Goal: Task Accomplishment & Management: Manage account settings

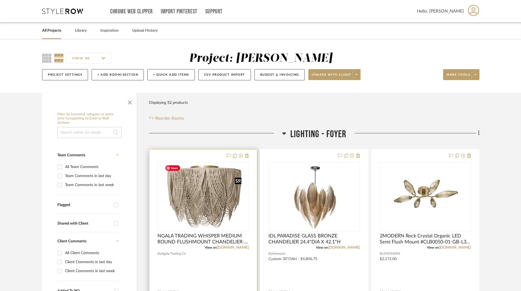
scroll to position [82, 0]
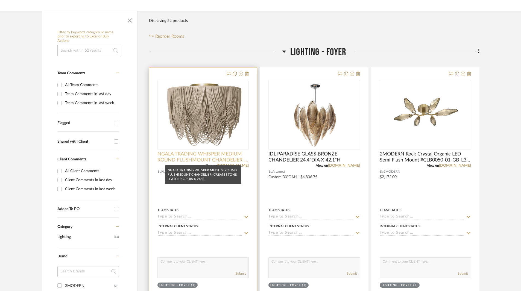
click at [208, 154] on span "NGALA TRADING WHISPER MEDIUM ROUND FLUSHMOUNT CHANDELIER- CREAM STONE LEATHER 2…" at bounding box center [203, 157] width 91 height 12
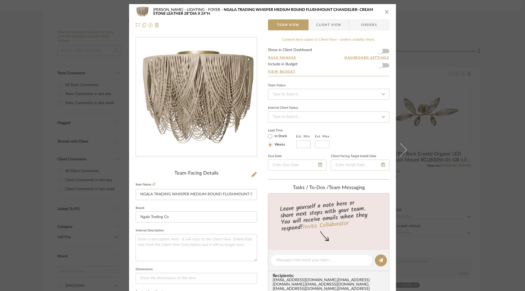
scroll to position [137, 0]
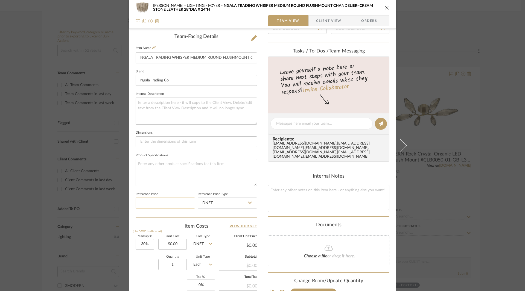
click at [178, 204] on input at bounding box center [165, 203] width 59 height 11
click at [179, 247] on input "0.00" at bounding box center [172, 244] width 28 height 11
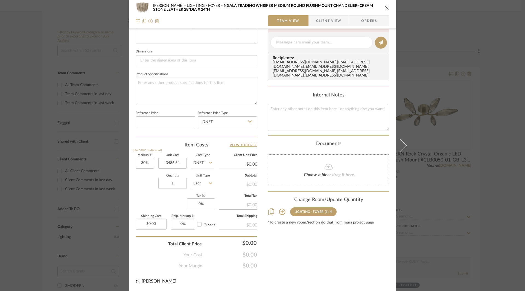
type input "$3,486.54"
click at [386, 9] on icon "close" at bounding box center [387, 7] width 4 height 4
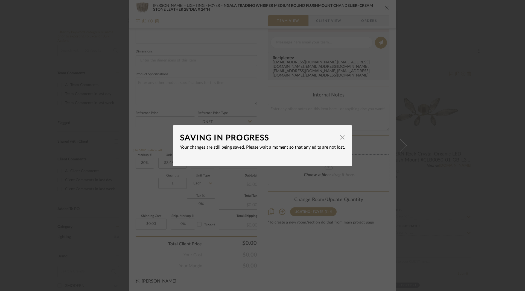
type input "$4,532.50"
click at [340, 138] on span "button" at bounding box center [342, 137] width 11 height 11
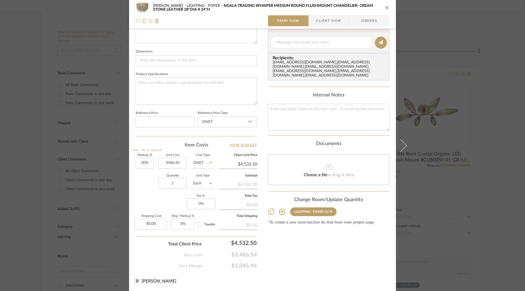
type input "$3,486.54"
click at [385, 6] on icon "close" at bounding box center [387, 7] width 4 height 4
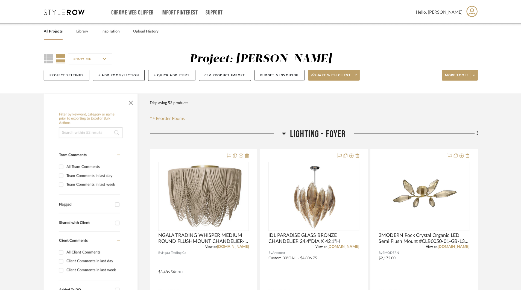
scroll to position [82, 0]
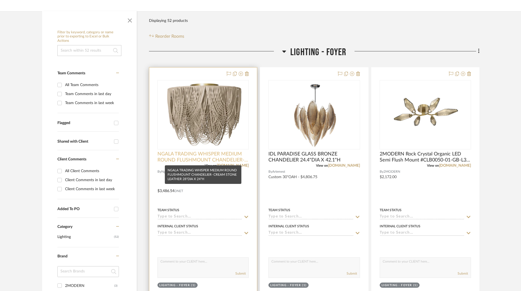
click at [203, 156] on span "NGALA TRADING WHISPER MEDIUM ROUND FLUSHMOUNT CHANDELIER- CREAM STONE LEATHER 2…" at bounding box center [203, 157] width 91 height 12
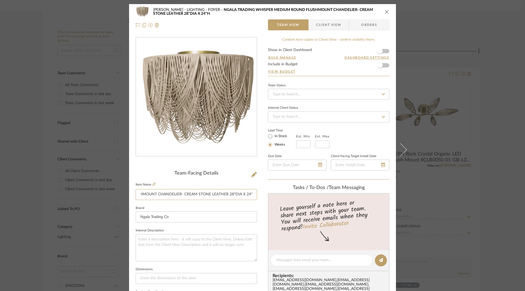
scroll to position [0, 94]
drag, startPoint x: 140, startPoint y: 193, endPoint x: 257, endPoint y: 192, distance: 117.6
click at [257, 192] on div "Shapiro LIGHTING - FOYER NGALA TRADING WHISPER MEDIUM ROUND FLUSHMOUNT CHANDELI…" at bounding box center [262, 256] width 267 height 505
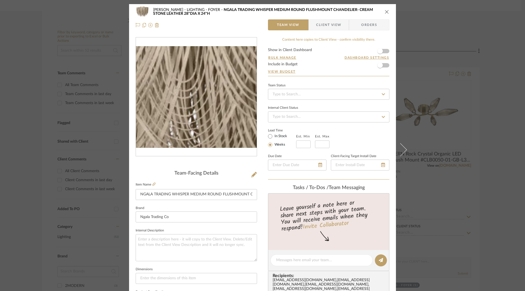
click at [201, 101] on img "0" at bounding box center [196, 97] width 121 height 102
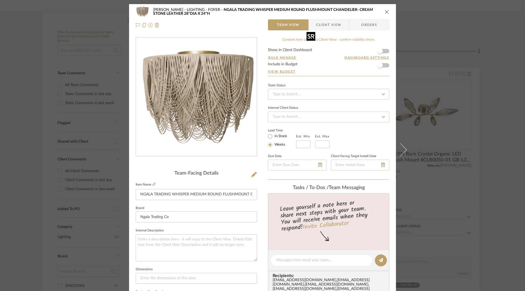
drag, startPoint x: 236, startPoint y: 151, endPoint x: 207, endPoint y: 109, distance: 51.0
click at [207, 109] on img "0" at bounding box center [196, 97] width 121 height 102
click at [386, 13] on icon "close" at bounding box center [387, 12] width 4 height 4
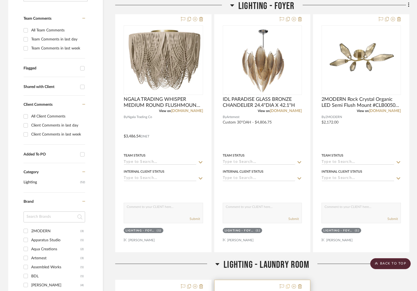
scroll to position [82, 0]
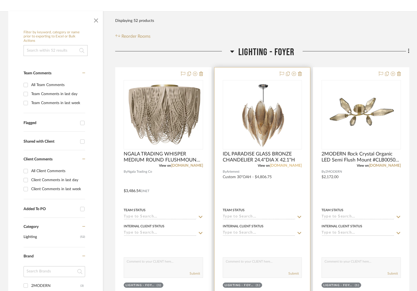
click at [294, 166] on link "[DOMAIN_NAME]" at bounding box center [286, 166] width 32 height 4
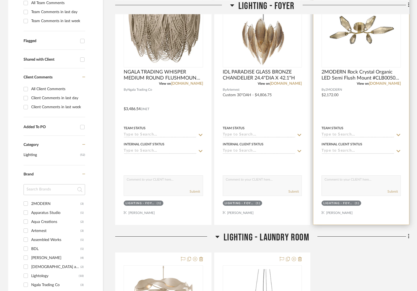
scroll to position [55, 0]
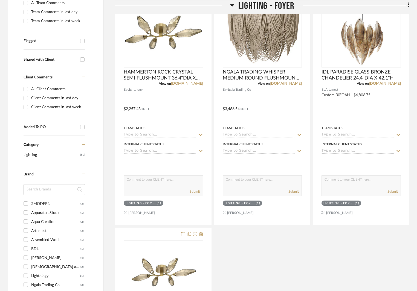
scroll to position [246, 0]
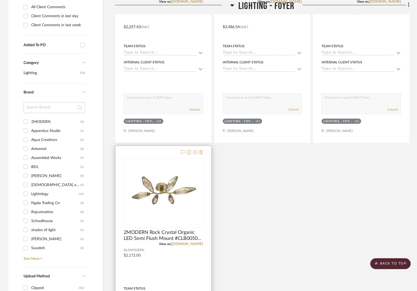
click at [201, 152] on icon at bounding box center [201, 152] width 4 height 4
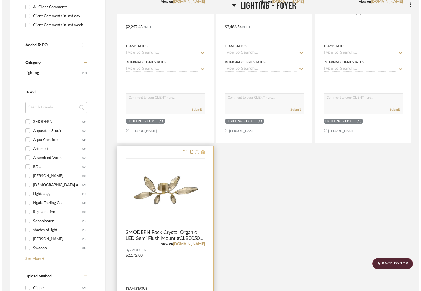
scroll to position [0, 0]
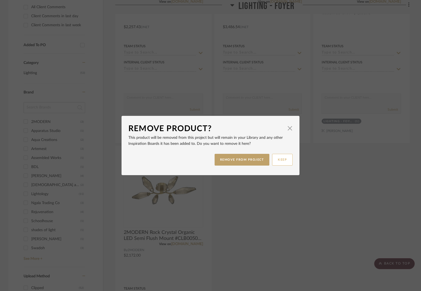
click at [276, 158] on button "KEEP" at bounding box center [282, 160] width 21 height 12
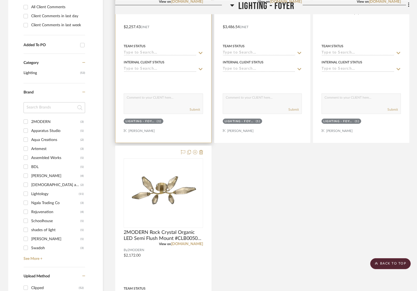
scroll to position [109, 0]
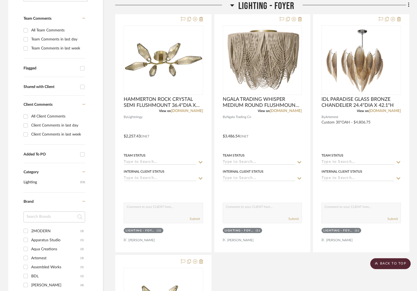
scroll to position [219, 0]
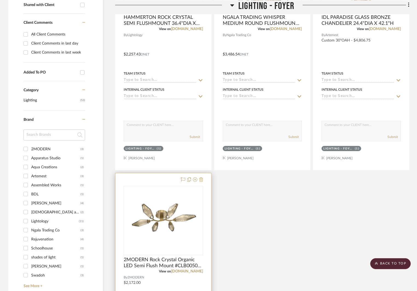
click at [200, 180] on icon at bounding box center [201, 180] width 4 height 4
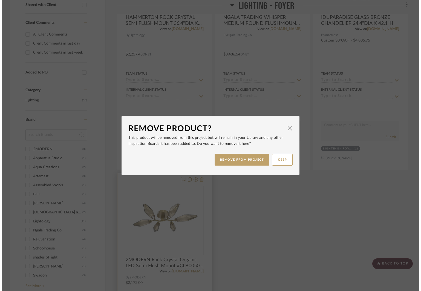
scroll to position [0, 0]
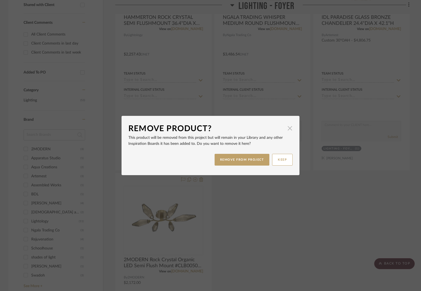
click at [290, 127] on span "button" at bounding box center [289, 128] width 11 height 11
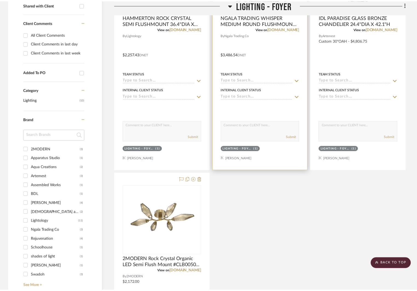
scroll to position [219, 0]
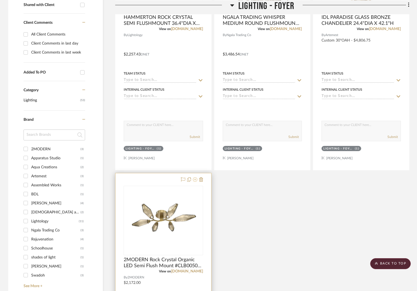
click at [194, 180] on icon at bounding box center [195, 180] width 4 height 4
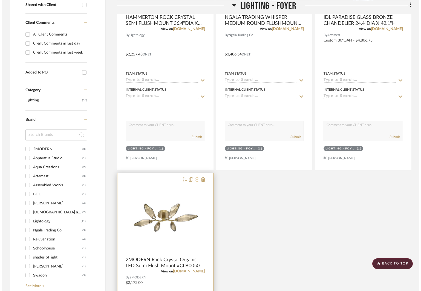
scroll to position [0, 0]
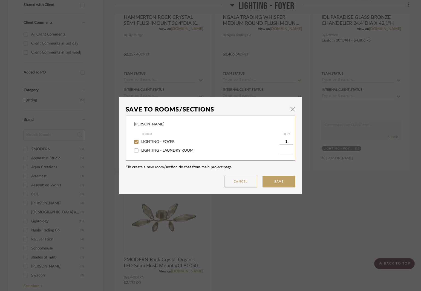
drag, startPoint x: 157, startPoint y: 142, endPoint x: 212, endPoint y: 159, distance: 57.3
click at [158, 142] on span "LIGHTING - FOYER" at bounding box center [157, 142] width 33 height 4
click at [135, 142] on input "LIGHTING - FOYER" at bounding box center [136, 142] width 9 height 9
checkbox input "false"
click at [275, 184] on button "Save" at bounding box center [278, 182] width 33 height 12
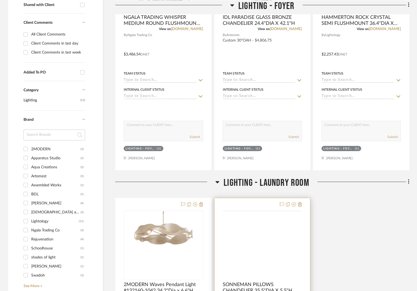
scroll to position [328, 0]
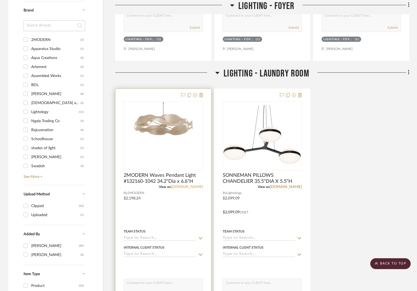
click at [192, 186] on link "2modern.com" at bounding box center [187, 187] width 32 height 4
click at [194, 189] on link "2modern.com" at bounding box center [187, 187] width 32 height 4
click at [187, 176] on span "2MODERN Waves Pendant Light #132160-1042 34.2"Dia x 6.6"H" at bounding box center [163, 179] width 79 height 12
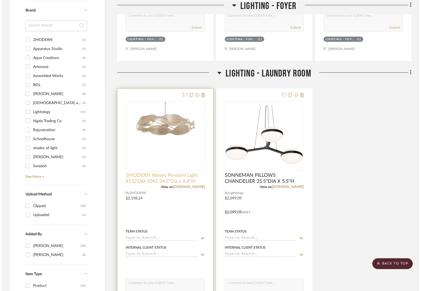
scroll to position [0, 0]
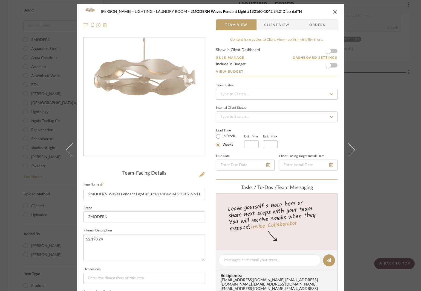
click at [199, 175] on icon at bounding box center [201, 174] width 5 height 5
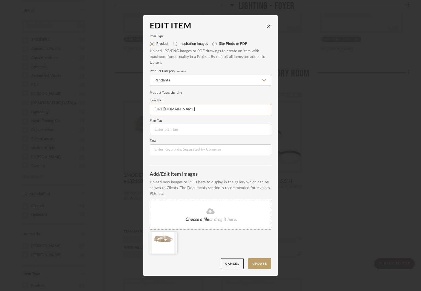
scroll to position [0, 24]
drag, startPoint x: 152, startPoint y: 108, endPoint x: 292, endPoint y: 112, distance: 140.6
click at [292, 112] on div "Edit Item Item Type Product Inspiration Images Site Photo or PDF Upload JPG/PNG…" at bounding box center [210, 145] width 421 height 291
paste input "lumens.com/waves-pendant-by-hubbardton-forge-HBF1970051.html"
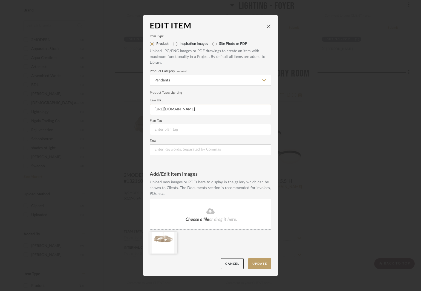
type input "https://www.lumens.com/waves-pendant-by-hubbardton-forge-HBF1970051.html"
click at [208, 222] on div "Choose a file or drag it here." at bounding box center [210, 214] width 121 height 31
click at [171, 235] on icon at bounding box center [173, 235] width 4 height 4
click at [265, 262] on button "Update" at bounding box center [259, 263] width 23 height 11
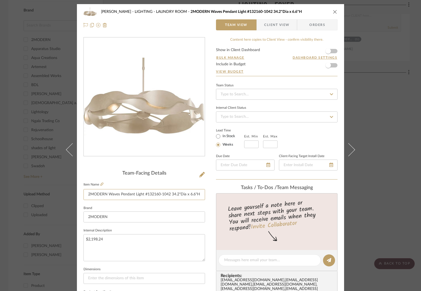
drag, startPoint x: 86, startPoint y: 193, endPoint x: 224, endPoint y: 192, distance: 138.4
click at [224, 192] on div "Shapiro LIGHTING - LAUNDRY ROOM 2MODERN Waves Pendant Light #132160-1042 34.2"D…" at bounding box center [210, 256] width 267 height 505
type input "h"
type input "HUBBARDGTON FORGE WAVES PENDANT"
click at [187, 191] on input "HUBBARDGTON FORGE WAVES PENDANT" at bounding box center [143, 194] width 121 height 11
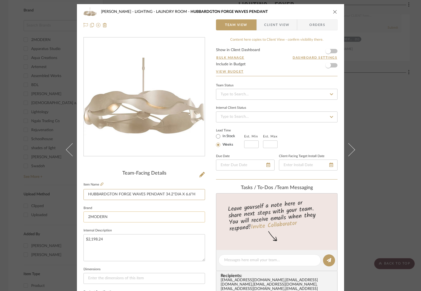
type input "HUBBARDGTON FORGE WAVES PENDANT 34.2"DIA X 6.6"H"
click at [117, 217] on input "2MODERN" at bounding box center [143, 217] width 121 height 11
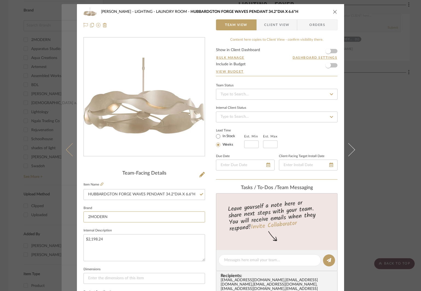
drag, startPoint x: 117, startPoint y: 216, endPoint x: 74, endPoint y: 215, distance: 43.2
click at [74, 215] on mat-dialog-content "Shapiro LIGHTING - LAUNDRY ROOM HUBBARDGTON FORGE WAVES PENDANT 34.2"DIA X 6.6"…" at bounding box center [211, 256] width 298 height 505
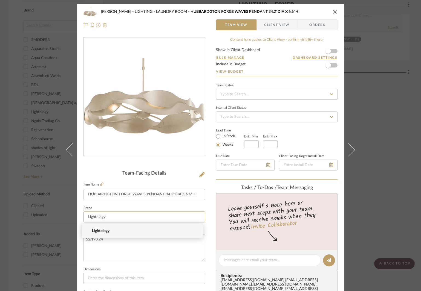
type input "Lightology"
click at [120, 228] on mat-option "Lightology" at bounding box center [142, 231] width 121 height 14
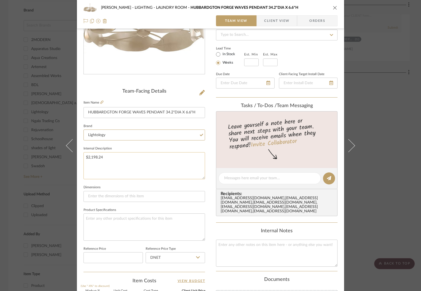
scroll to position [109, 0]
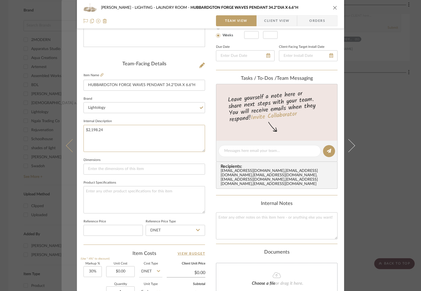
drag, startPoint x: 114, startPoint y: 133, endPoint x: 73, endPoint y: 129, distance: 41.5
click at [73, 129] on mat-dialog-content "Shapiro LIGHTING - LAUNDRY ROOM HUBBARDGTON FORGE WAVES PENDANT 34.2"DIA X 6.6"…" at bounding box center [211, 147] width 298 height 505
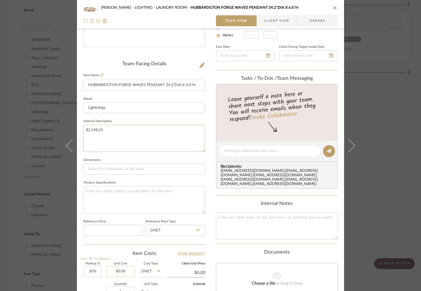
scroll to position [218, 0]
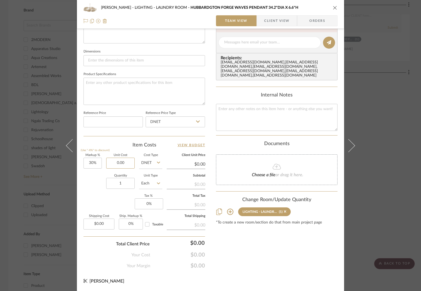
paste input "2198.24"
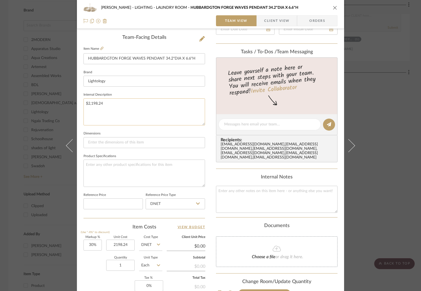
type input "$2,198.24"
click at [104, 103] on textarea "$2,198.24" at bounding box center [143, 111] width 121 height 27
type input "$2,857.71"
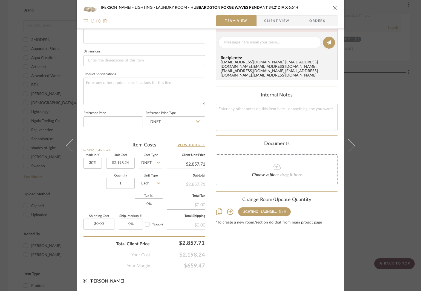
click at [333, 7] on icon "close" at bounding box center [335, 7] width 4 height 4
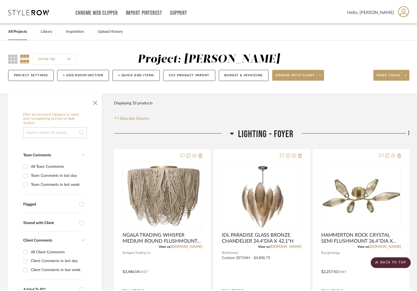
scroll to position [328, 0]
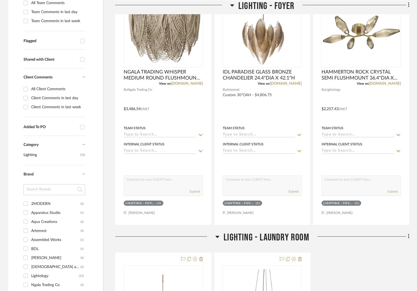
scroll to position [328, 0]
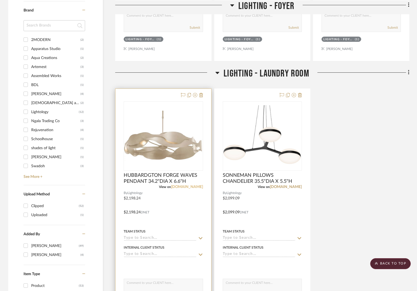
click at [192, 187] on link "[DOMAIN_NAME]" at bounding box center [187, 187] width 32 height 4
click at [173, 181] on span "HUBBARDGTON FORGE WAVES PENDANT 34.2"DIA X 6.6"H" at bounding box center [163, 179] width 79 height 12
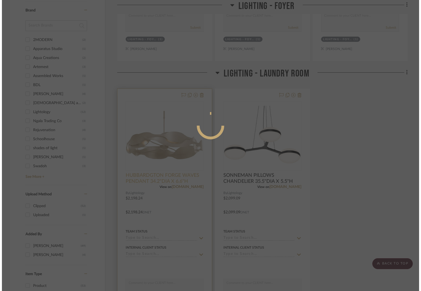
scroll to position [0, 0]
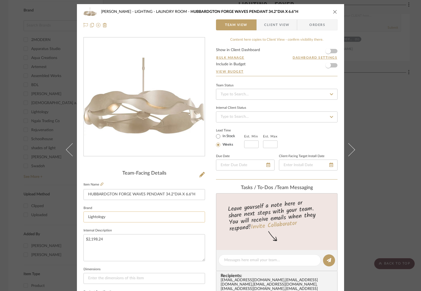
click at [126, 214] on input "Lightology" at bounding box center [143, 217] width 121 height 11
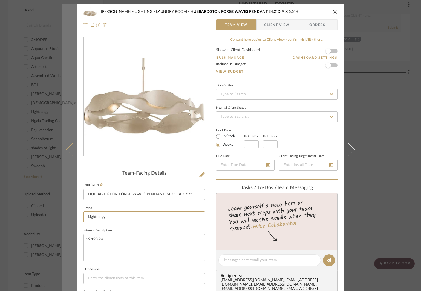
drag, startPoint x: 126, startPoint y: 217, endPoint x: 69, endPoint y: 213, distance: 57.1
click at [69, 213] on mat-dialog-content "[PERSON_NAME] LIGHTING - LAUNDRY ROOM HUBBARDGTON FORGE WAVES PENDANT 34.2"DIA …" at bounding box center [211, 256] width 298 height 505
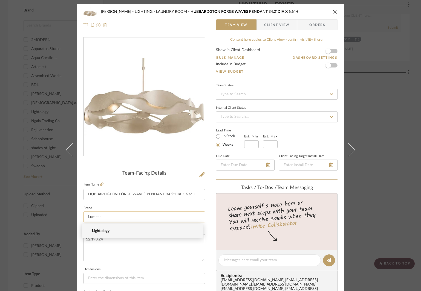
click at [106, 217] on input "Lumens" at bounding box center [143, 217] width 121 height 11
type input "Lumens"
click at [210, 239] on div "[PERSON_NAME] LIGHTING - LAUNDRY ROOM HUBBARDGTON FORGE WAVES PENDANT 34.2"DIA …" at bounding box center [210, 256] width 267 height 505
click at [130, 218] on input at bounding box center [143, 217] width 121 height 11
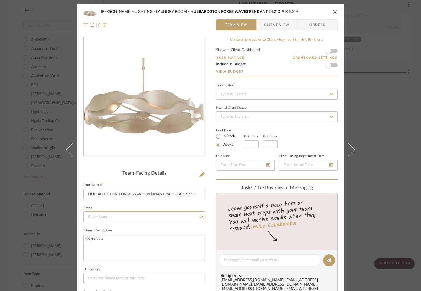
click at [135, 216] on input at bounding box center [143, 217] width 121 height 11
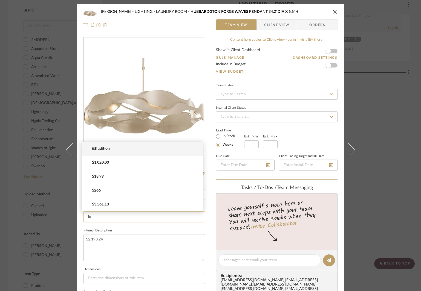
type input "l"
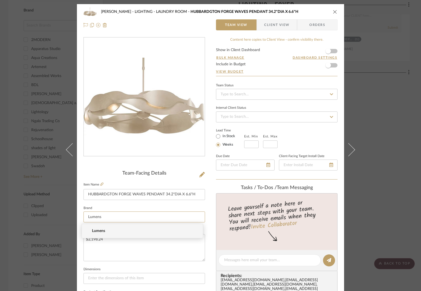
type input "Lumens"
click at [127, 232] on span "Lumens" at bounding box center [144, 231] width 105 height 5
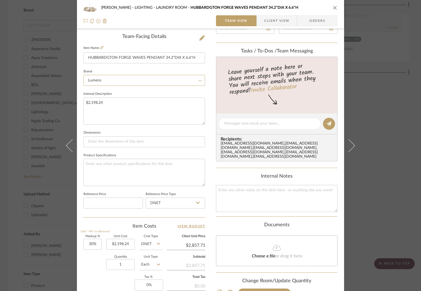
scroll to position [27, 0]
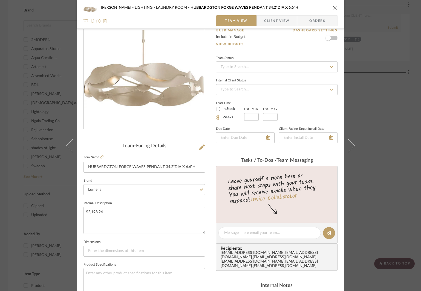
click at [333, 7] on icon "close" at bounding box center [335, 7] width 4 height 4
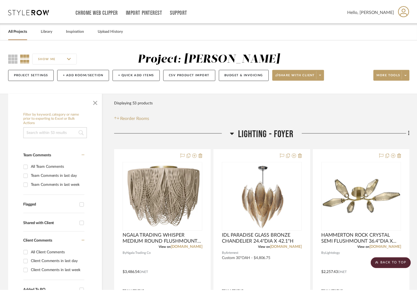
scroll to position [328, 0]
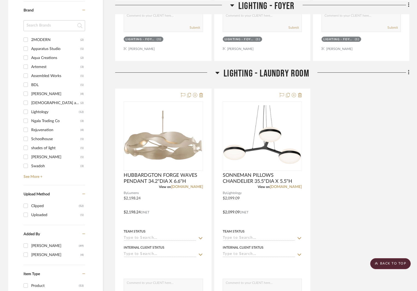
click at [328, 182] on div "HUBBARDGTON FORGE WAVES PENDANT 34.2"DIA X 6.6"H View on [DOMAIN_NAME] By Lumen…" at bounding box center [262, 209] width 294 height 240
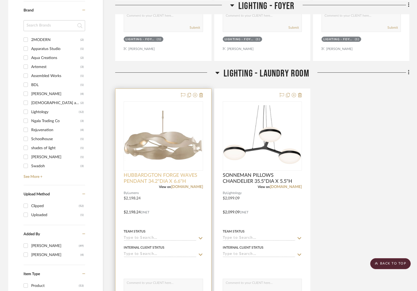
click at [149, 182] on span "HUBBARDGTON FORGE WAVES PENDANT 34.2"DIA X 6.6"H" at bounding box center [163, 179] width 79 height 12
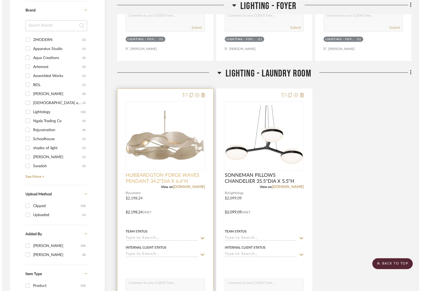
scroll to position [0, 0]
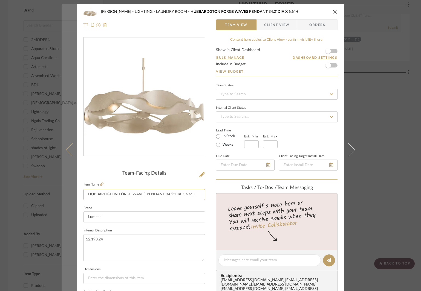
drag, startPoint x: 196, startPoint y: 193, endPoint x: 64, endPoint y: 187, distance: 131.5
click at [64, 187] on mat-dialog-content "[PERSON_NAME] LIGHTING - LAUNDRY ROOM HUBBARDGTON FORGE WAVES PENDANT 34.2"DIA …" at bounding box center [211, 256] width 298 height 505
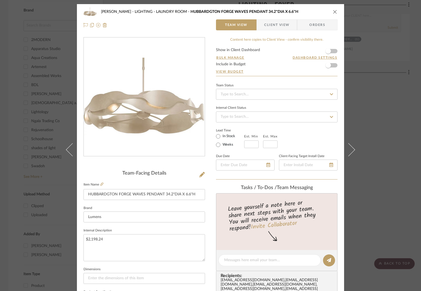
drag, startPoint x: 332, startPoint y: 10, endPoint x: 334, endPoint y: 13, distance: 3.3
click at [333, 10] on icon "close" at bounding box center [335, 12] width 4 height 4
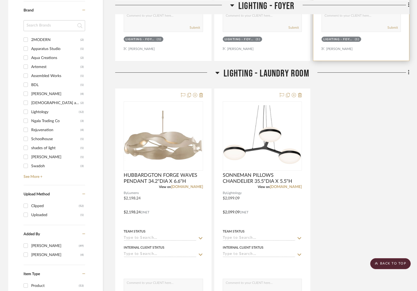
scroll to position [219, 0]
